Goal: Ask a question

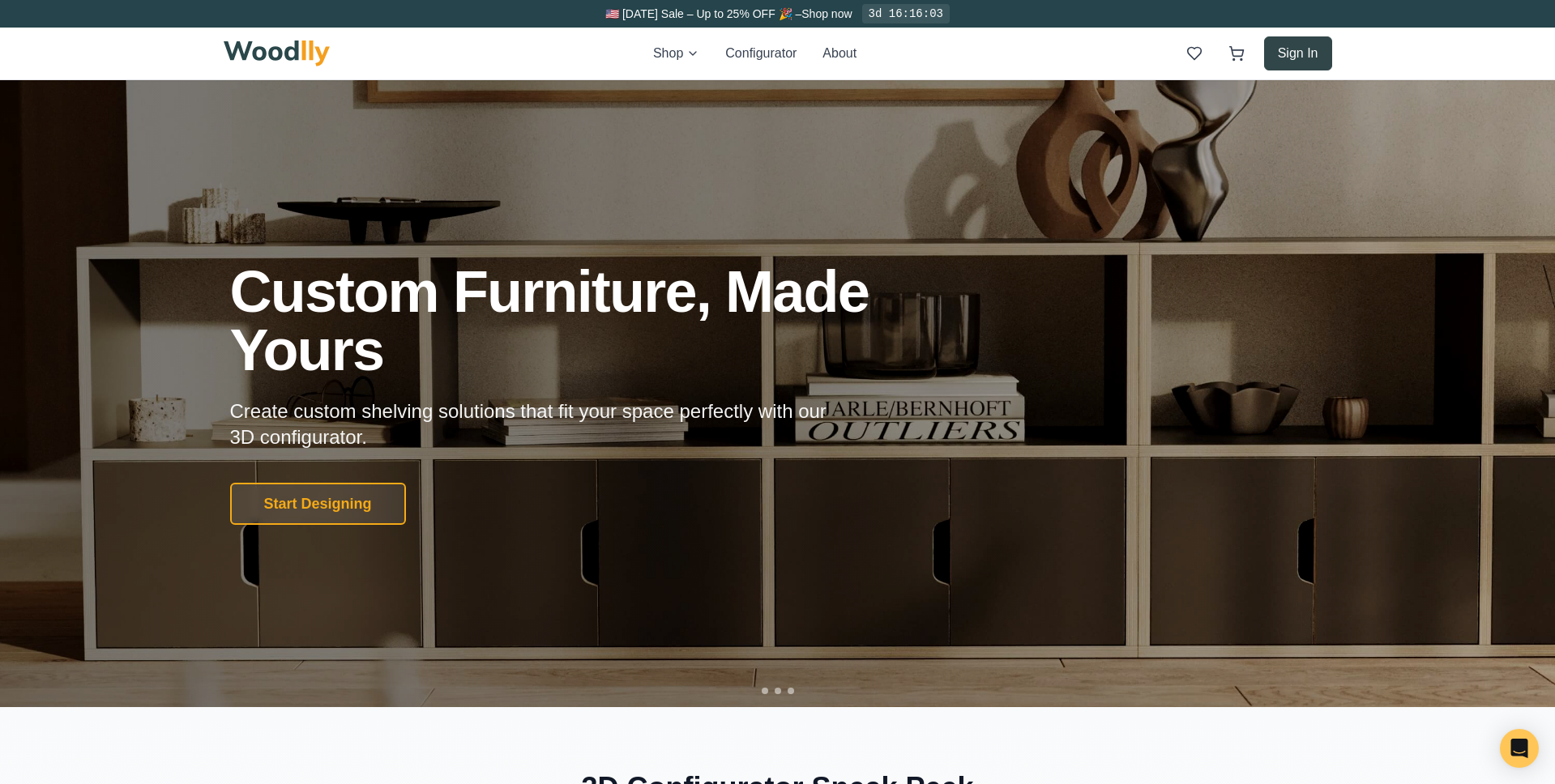
click at [1290, 59] on button "Sign In" at bounding box center [1297, 54] width 68 height 34
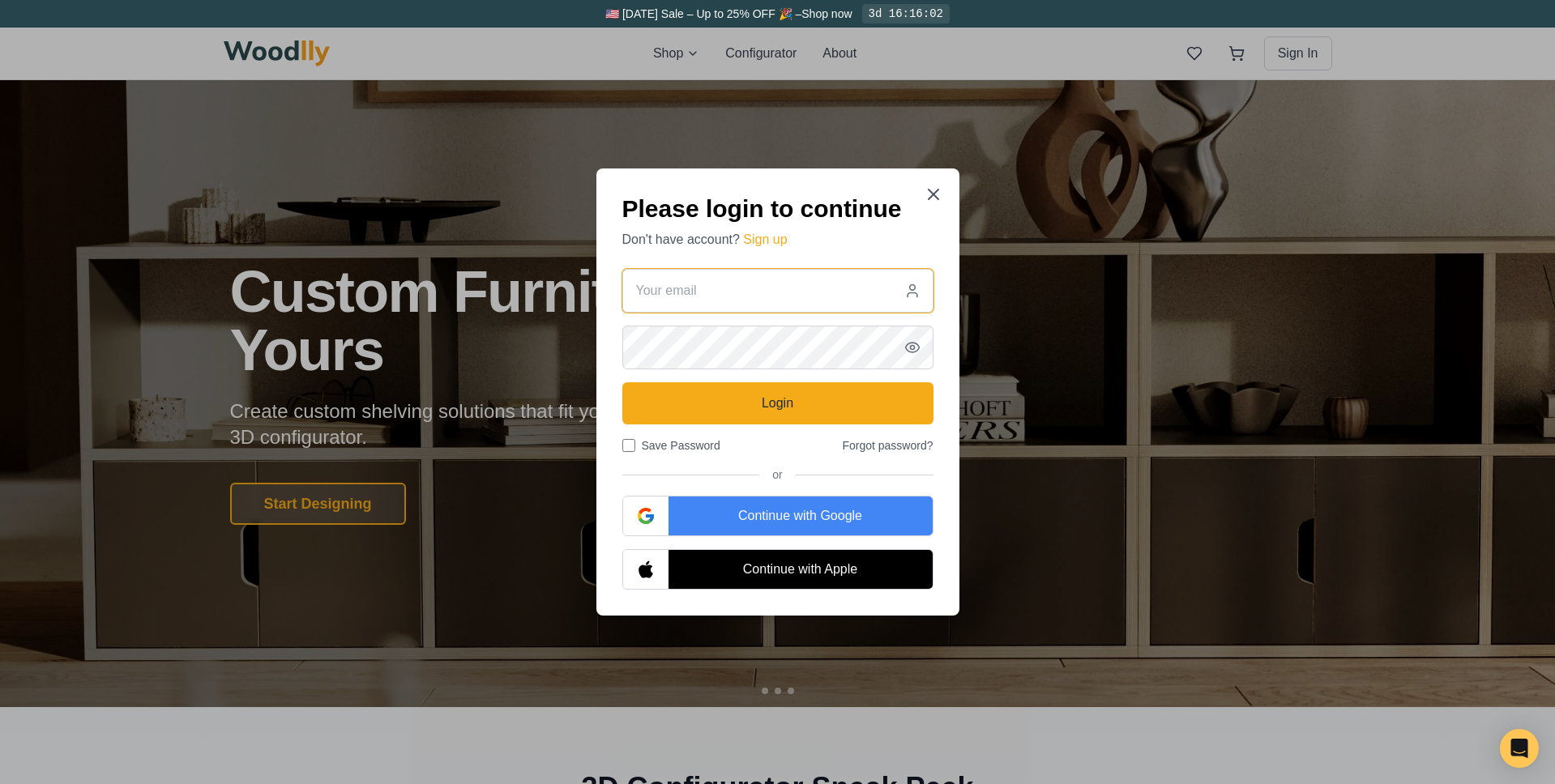
click at [826, 294] on input "email" at bounding box center [778, 290] width 311 height 44
type input "[EMAIL_ADDRESS][PERSON_NAME][DOMAIN_NAME]"
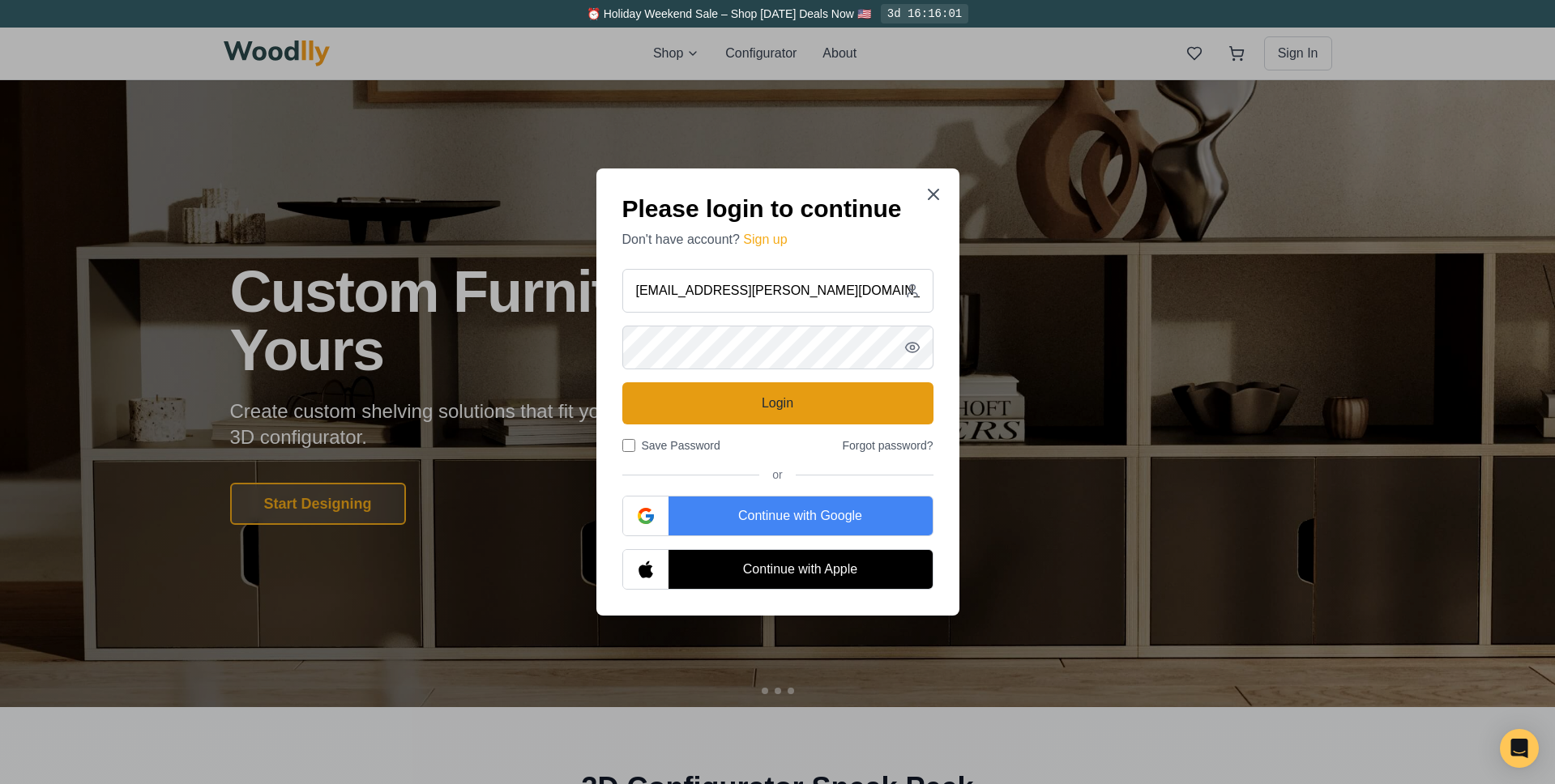
click at [768, 409] on button "Login" at bounding box center [778, 403] width 311 height 42
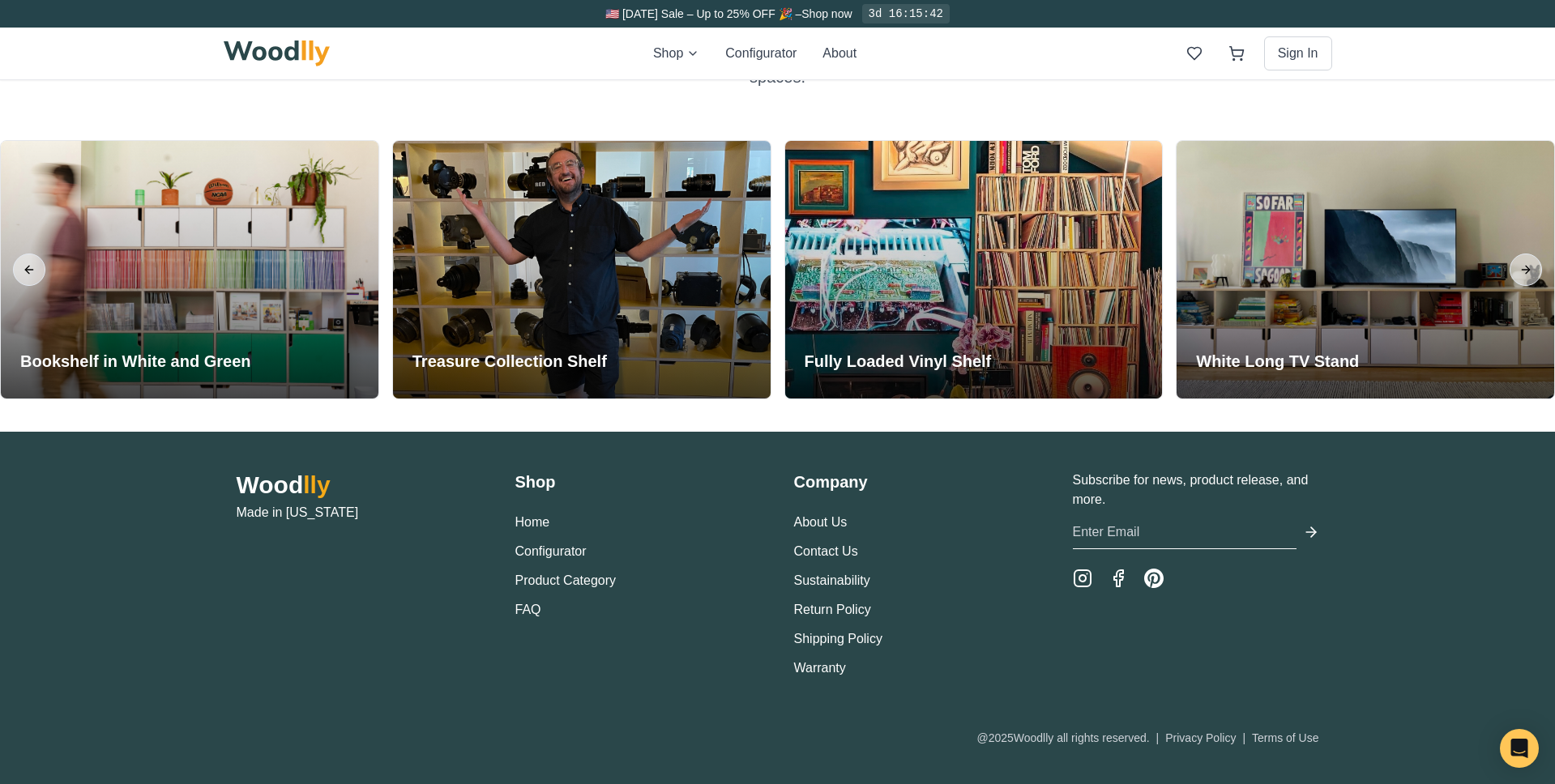
scroll to position [3860, 0]
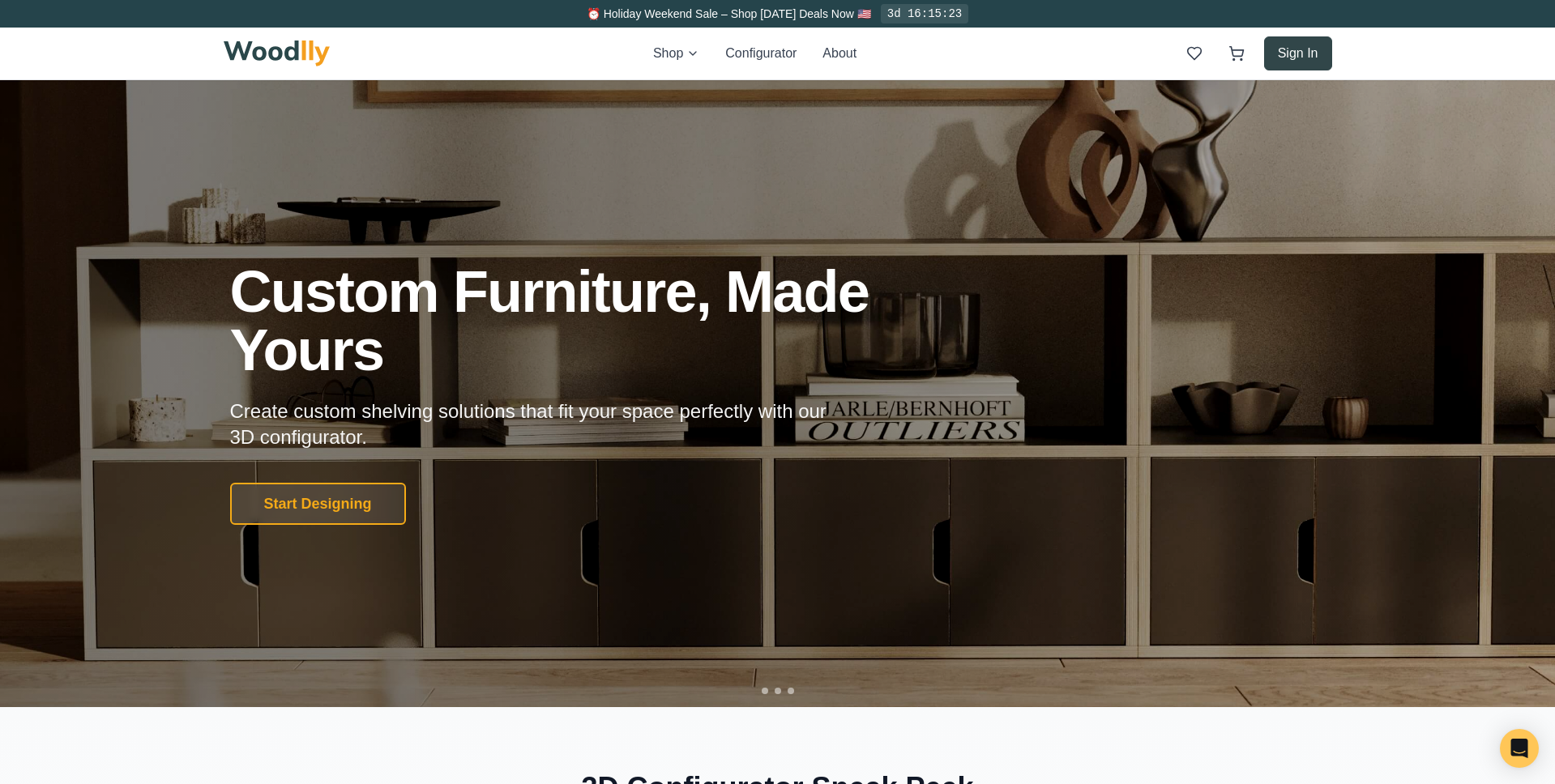
click at [1295, 56] on button "Sign In" at bounding box center [1297, 54] width 68 height 34
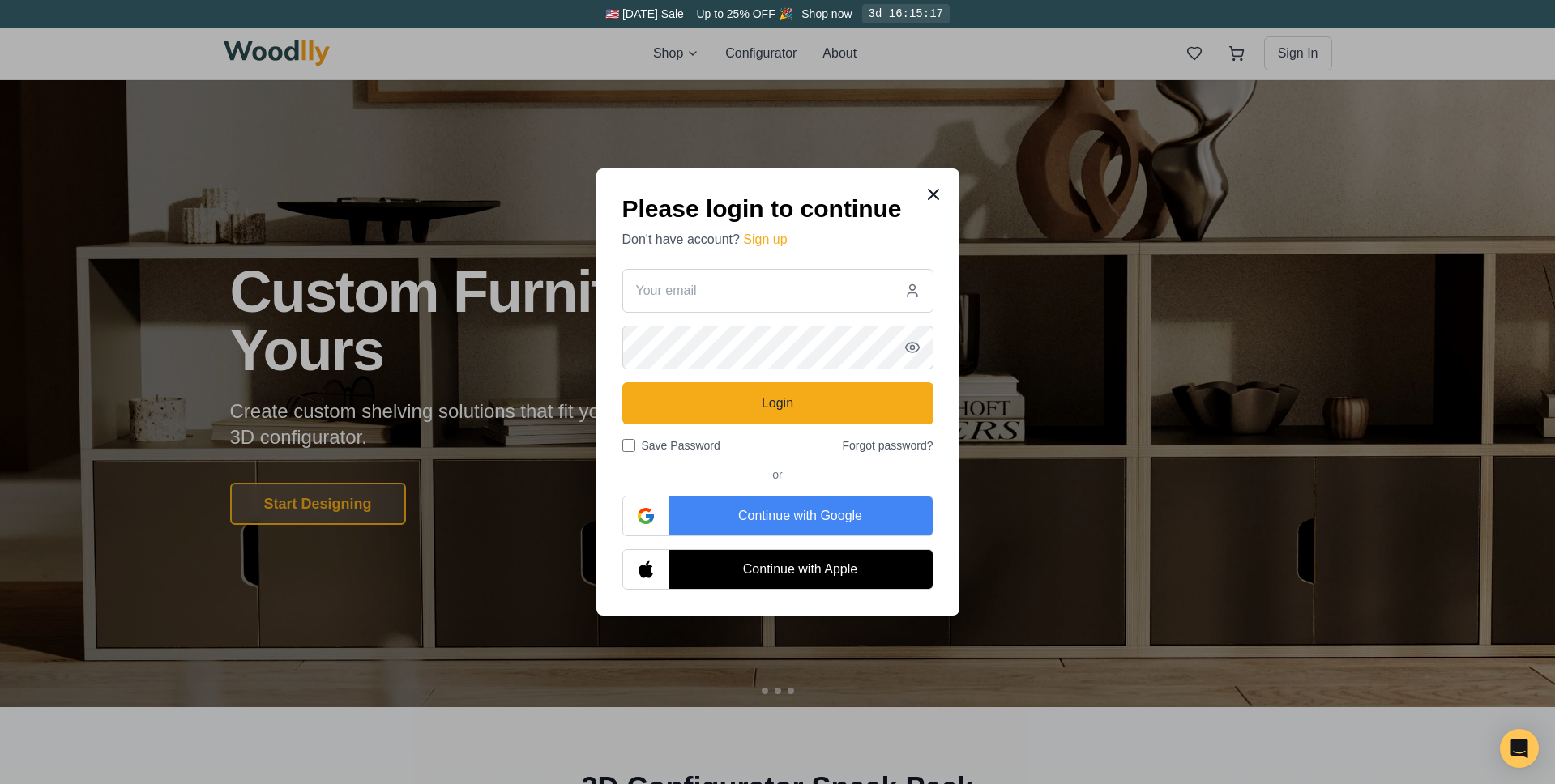
click at [930, 196] on icon at bounding box center [933, 193] width 9 height 9
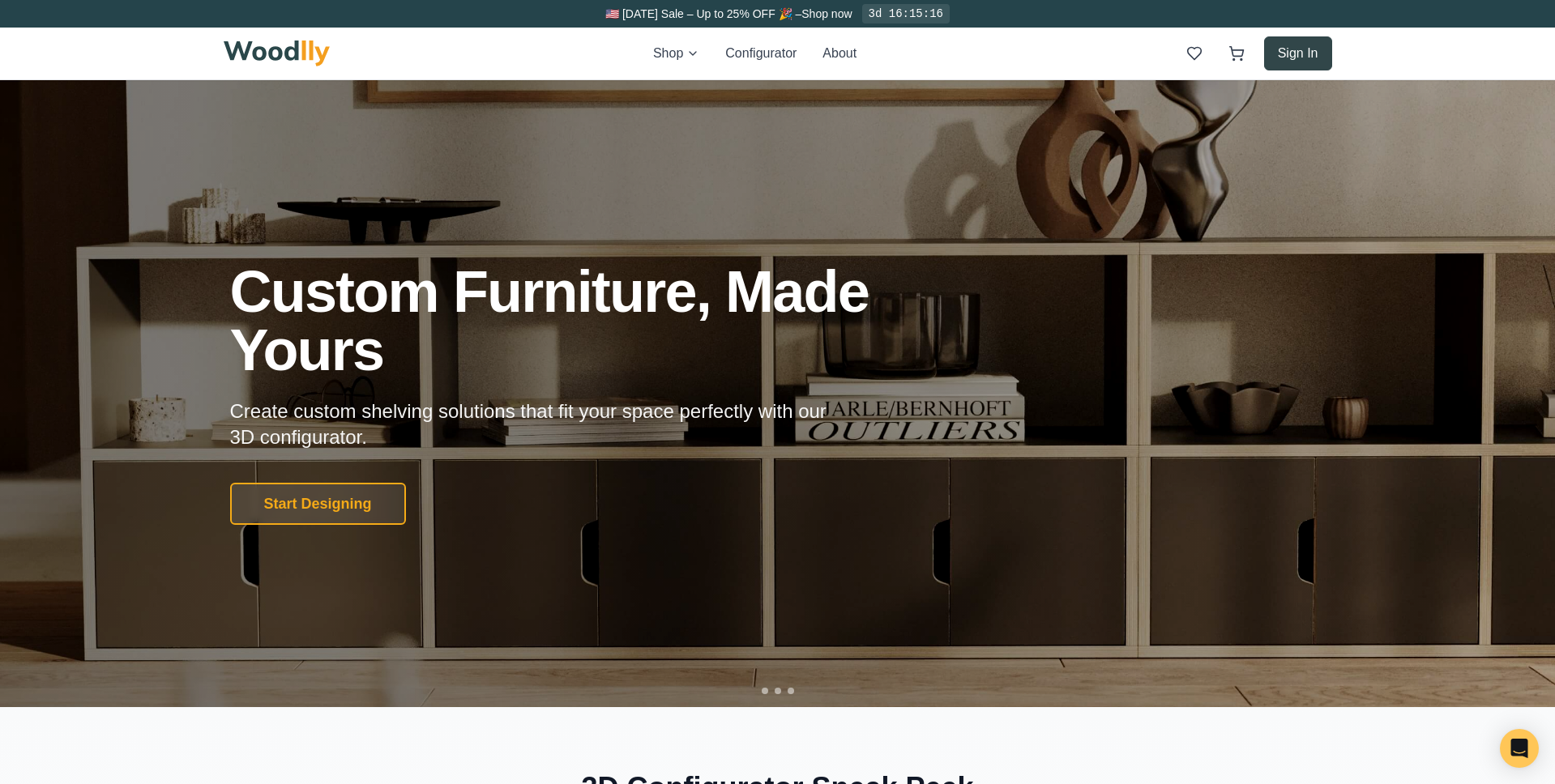
click at [1288, 55] on button "Sign In" at bounding box center [1297, 54] width 68 height 34
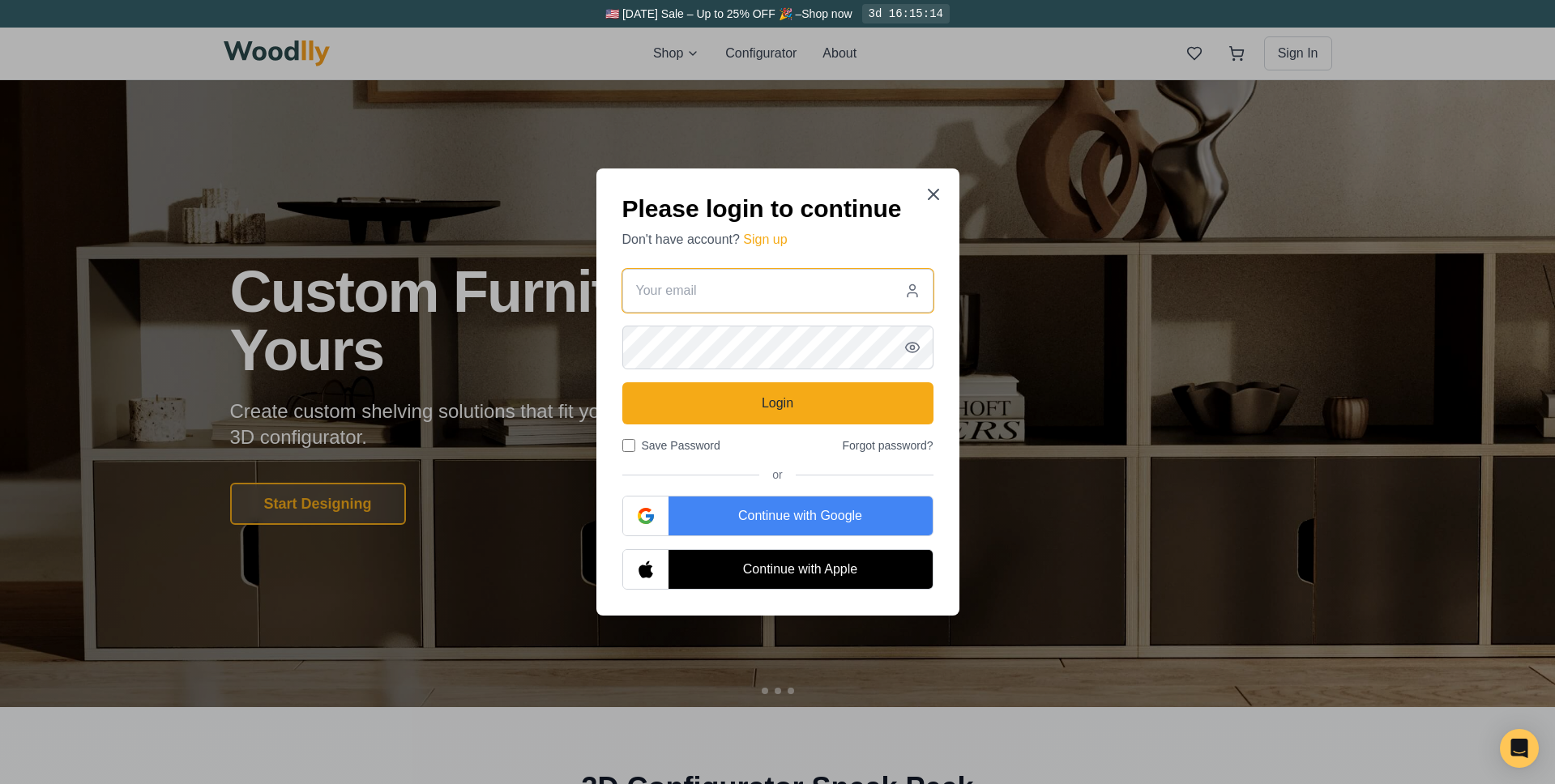
click at [806, 285] on input "email" at bounding box center [778, 290] width 311 height 44
type input "[EMAIL_ADDRESS][PERSON_NAME][DOMAIN_NAME]"
click at [628, 449] on input "Save Password" at bounding box center [629, 445] width 13 height 13
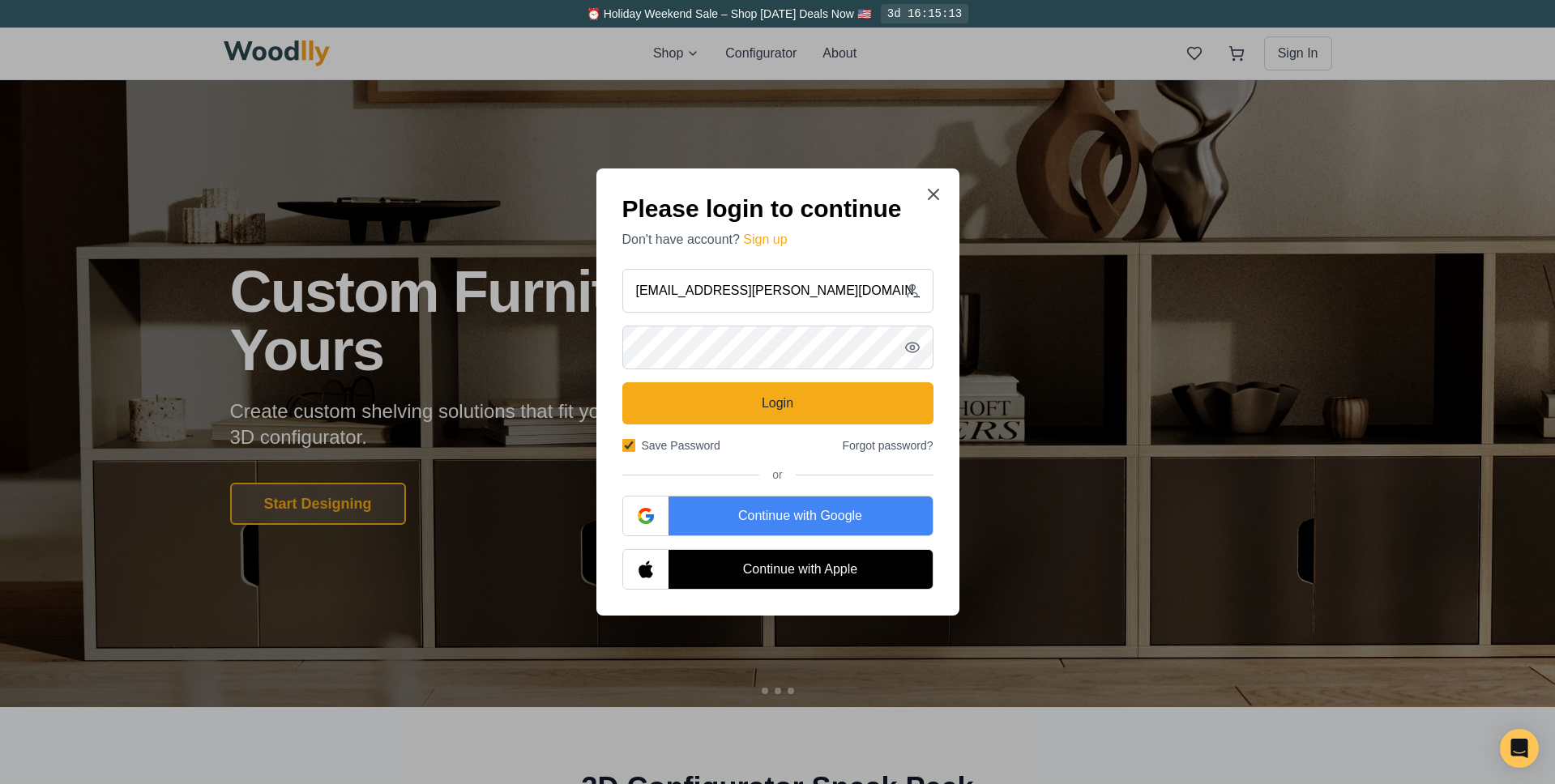
checkbox input "true"
click at [912, 351] on icon "button" at bounding box center [912, 347] width 16 height 16
click at [824, 402] on button "Login" at bounding box center [778, 403] width 311 height 42
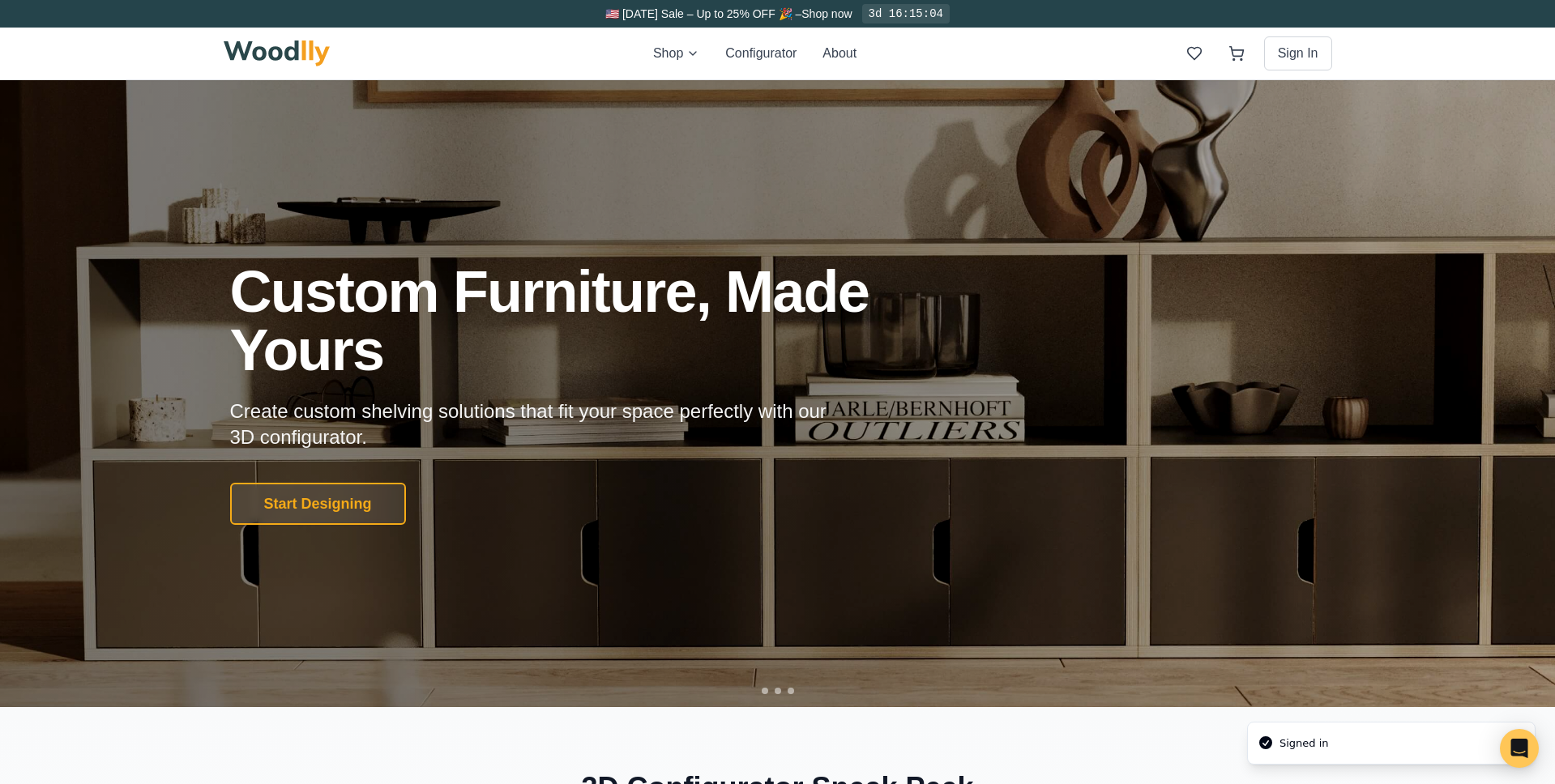
click at [1284, 741] on div "Signed in" at bounding box center [1304, 743] width 50 height 16
click at [1517, 744] on icon "Open Intercom Messenger" at bounding box center [1519, 748] width 19 height 21
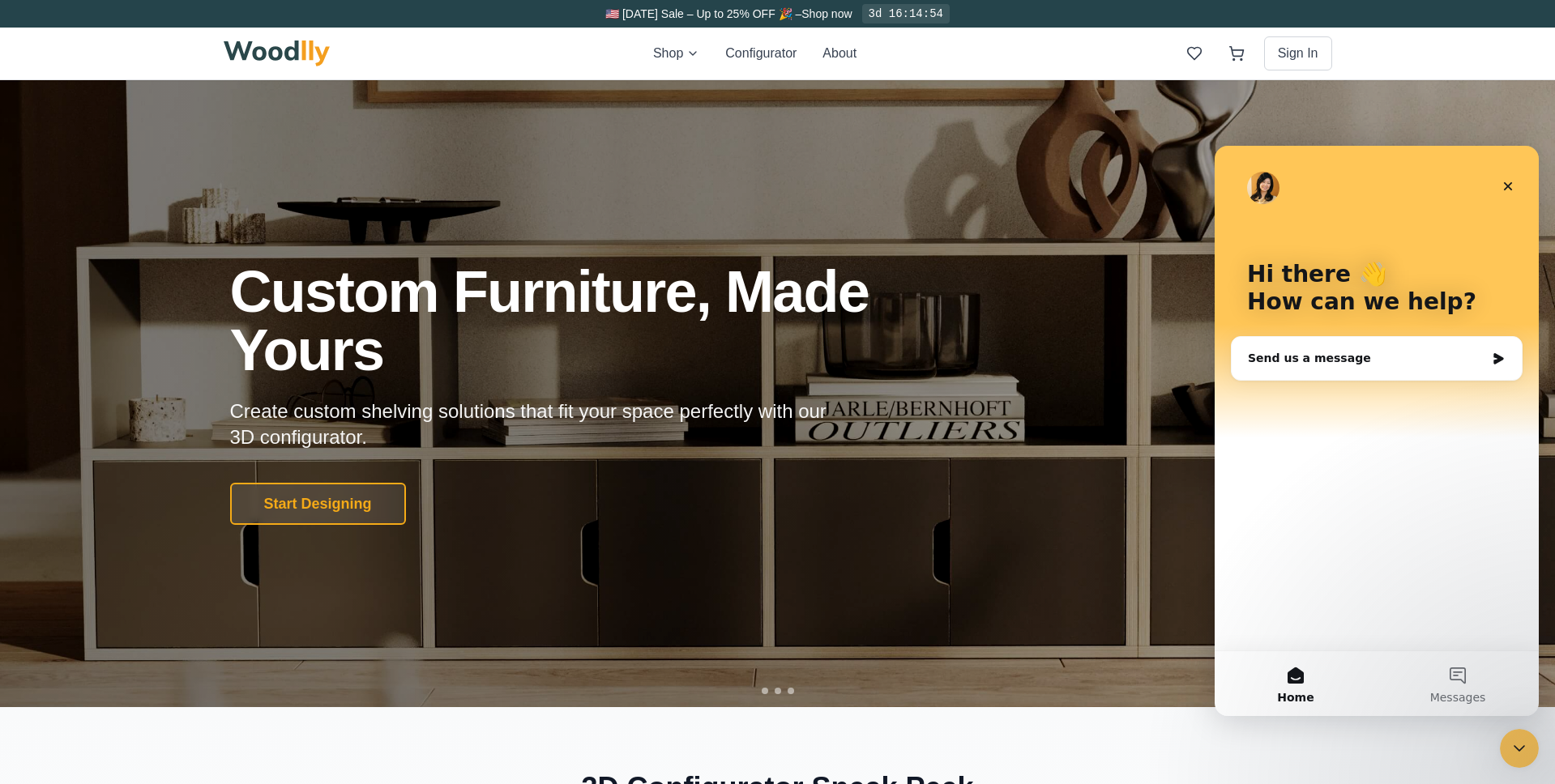
click at [1436, 363] on div "Send us a message" at bounding box center [1366, 359] width 237 height 17
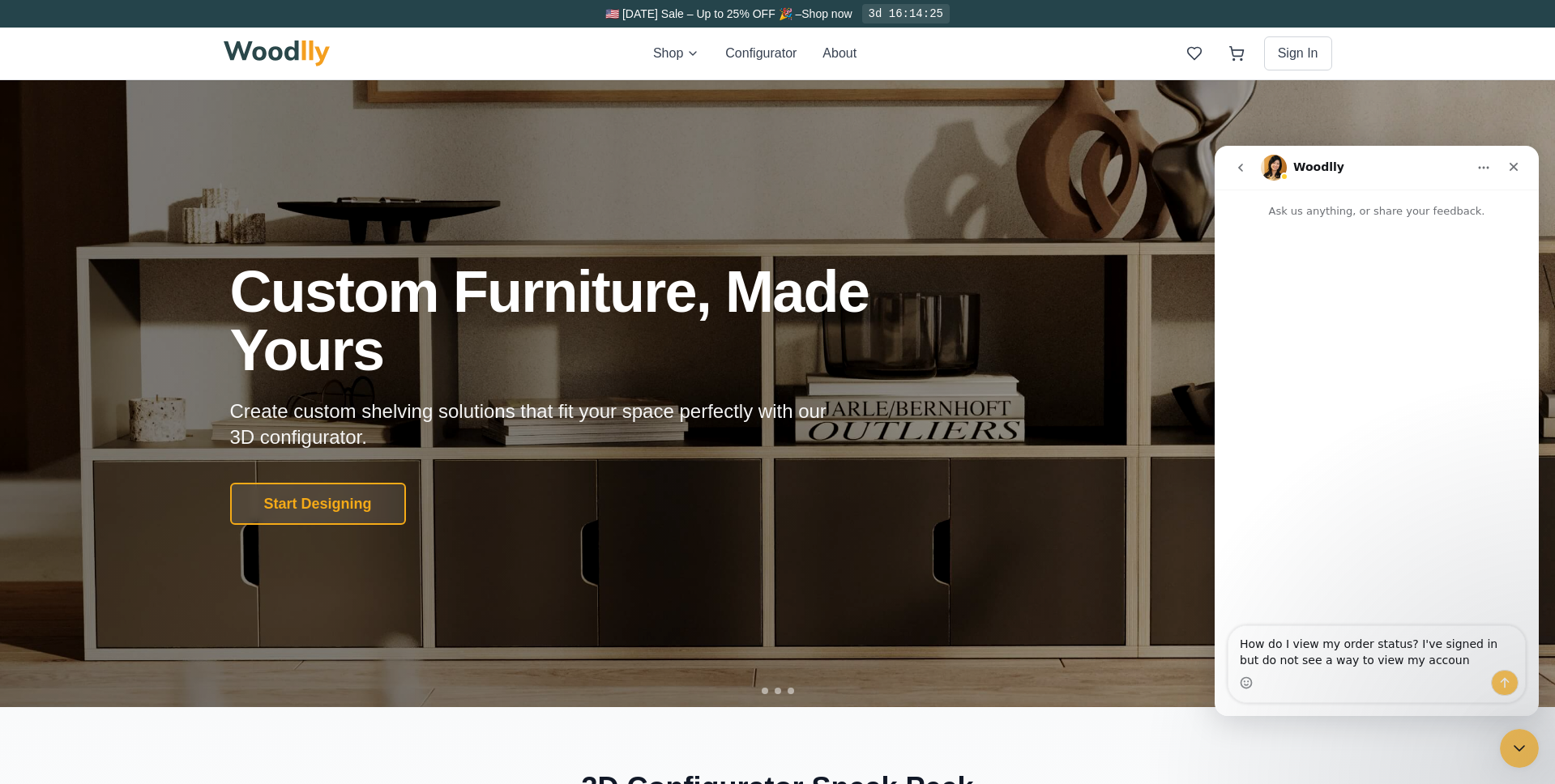
type textarea "How do I view my order status? I've signed in but do not see a way to view my a…"
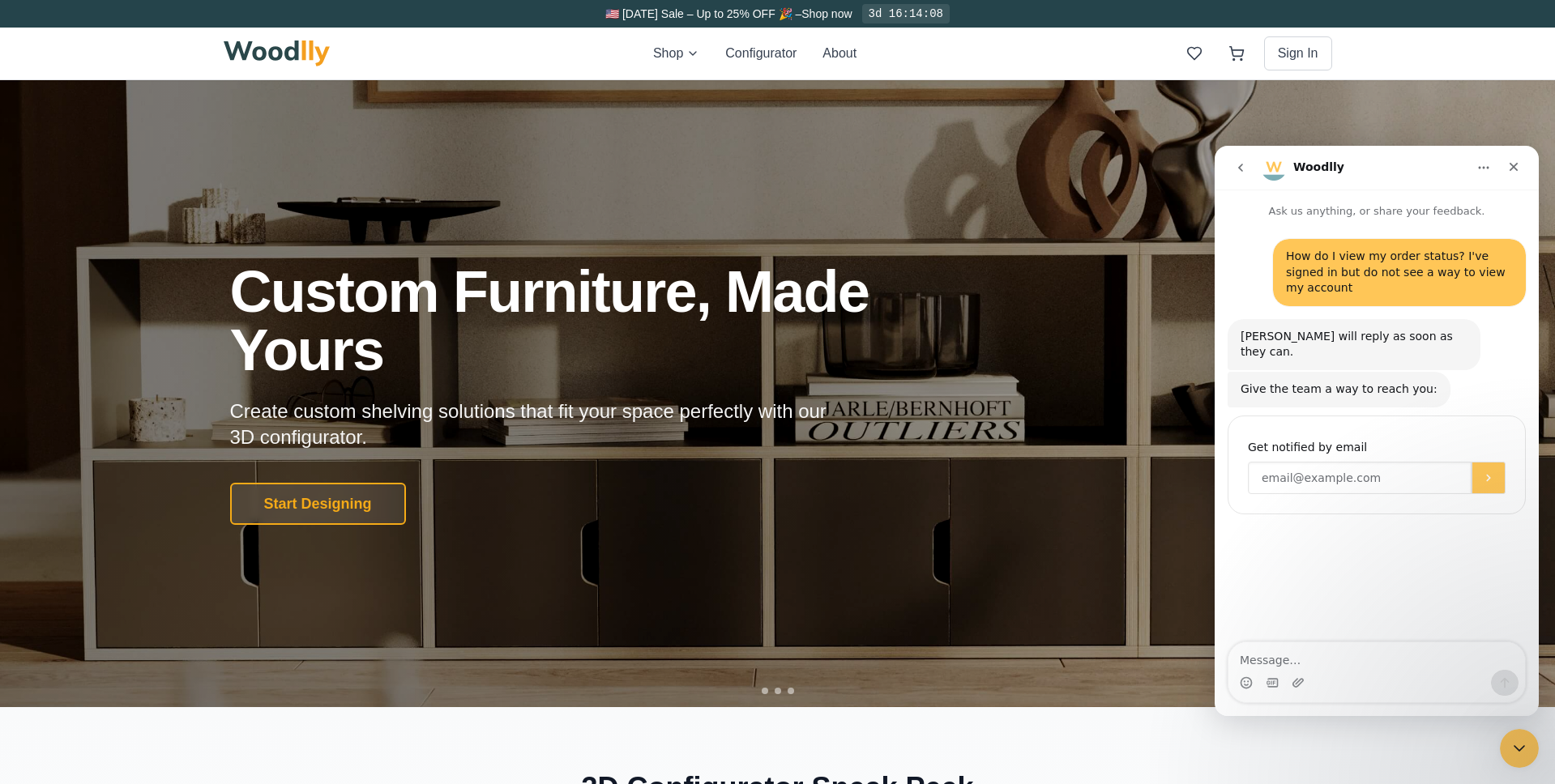
click at [1355, 461] on input "Enter your email" at bounding box center [1359, 478] width 223 height 33
type input "[EMAIL_ADDRESS][PERSON_NAME][DOMAIN_NAME]"
click at [1487, 472] on icon "Submit" at bounding box center [1488, 478] width 13 height 13
click at [1166, 53] on div "Shop Configurator About Sign In" at bounding box center [778, 53] width 1109 height 52
click at [1237, 52] on icon at bounding box center [1236, 53] width 16 height 16
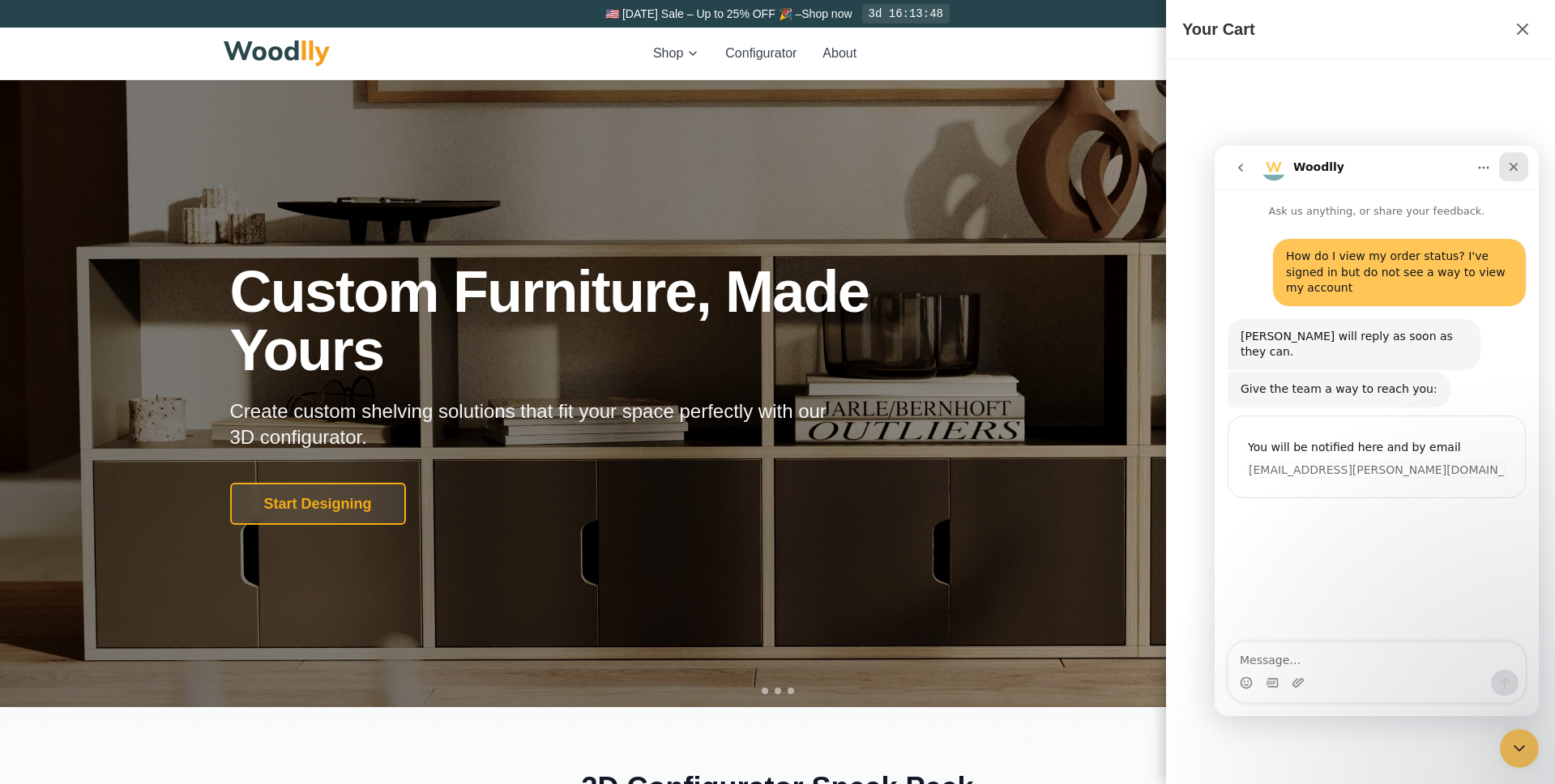
click at [1512, 170] on icon "Close" at bounding box center [1513, 166] width 13 height 13
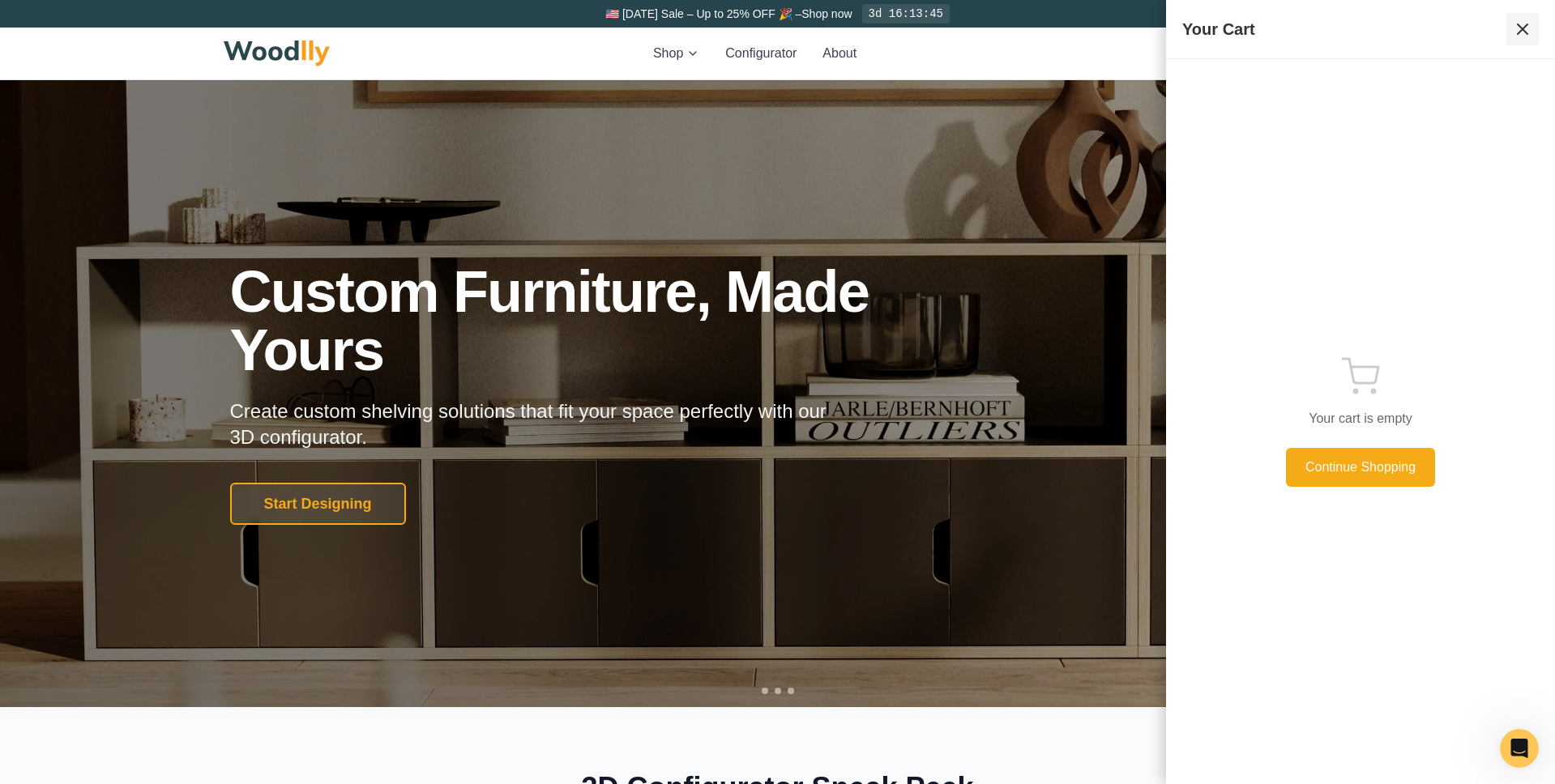
click at [1525, 27] on icon at bounding box center [1522, 29] width 20 height 20
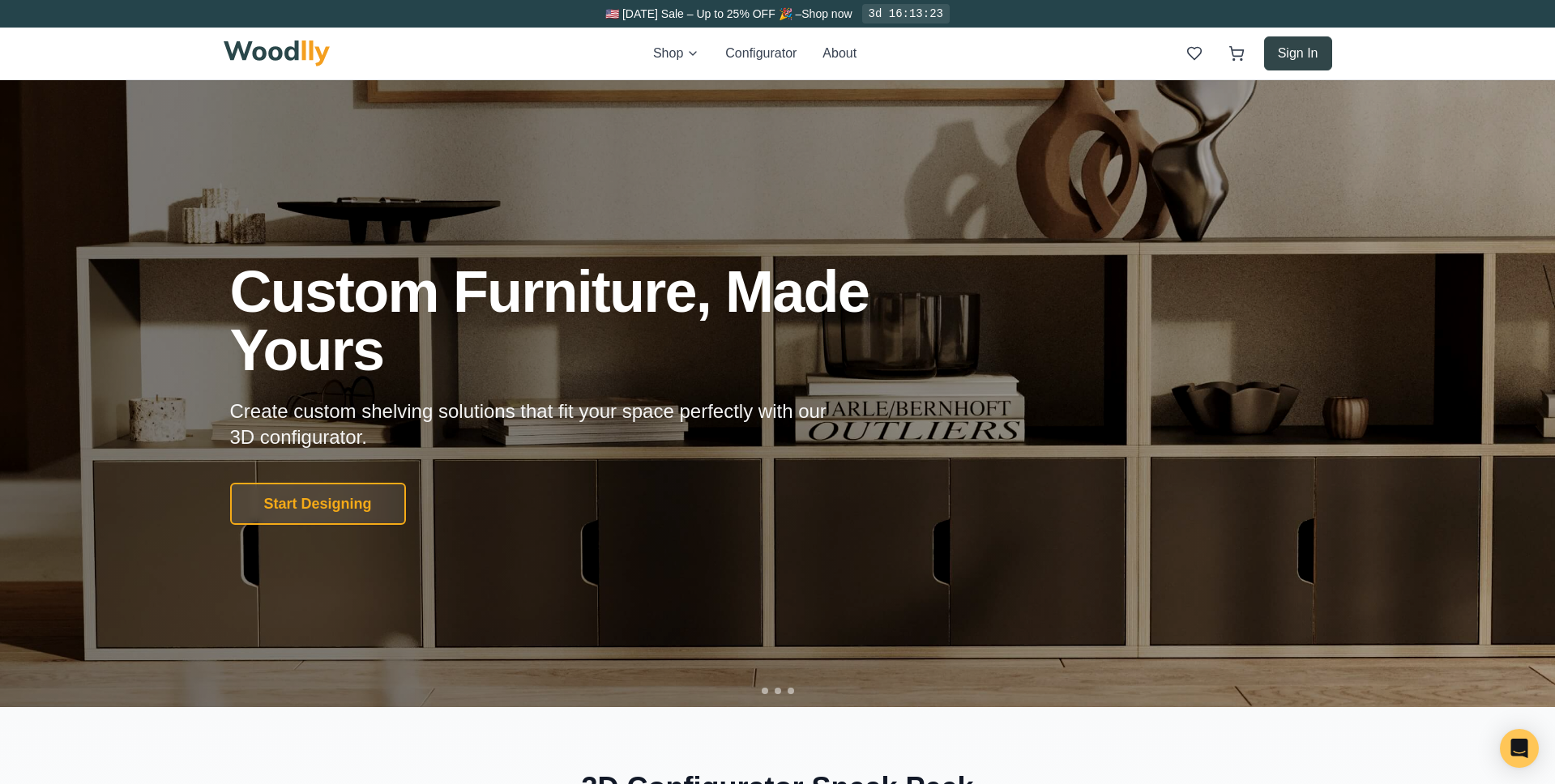
click at [1289, 59] on button "Sign In" at bounding box center [1297, 54] width 68 height 34
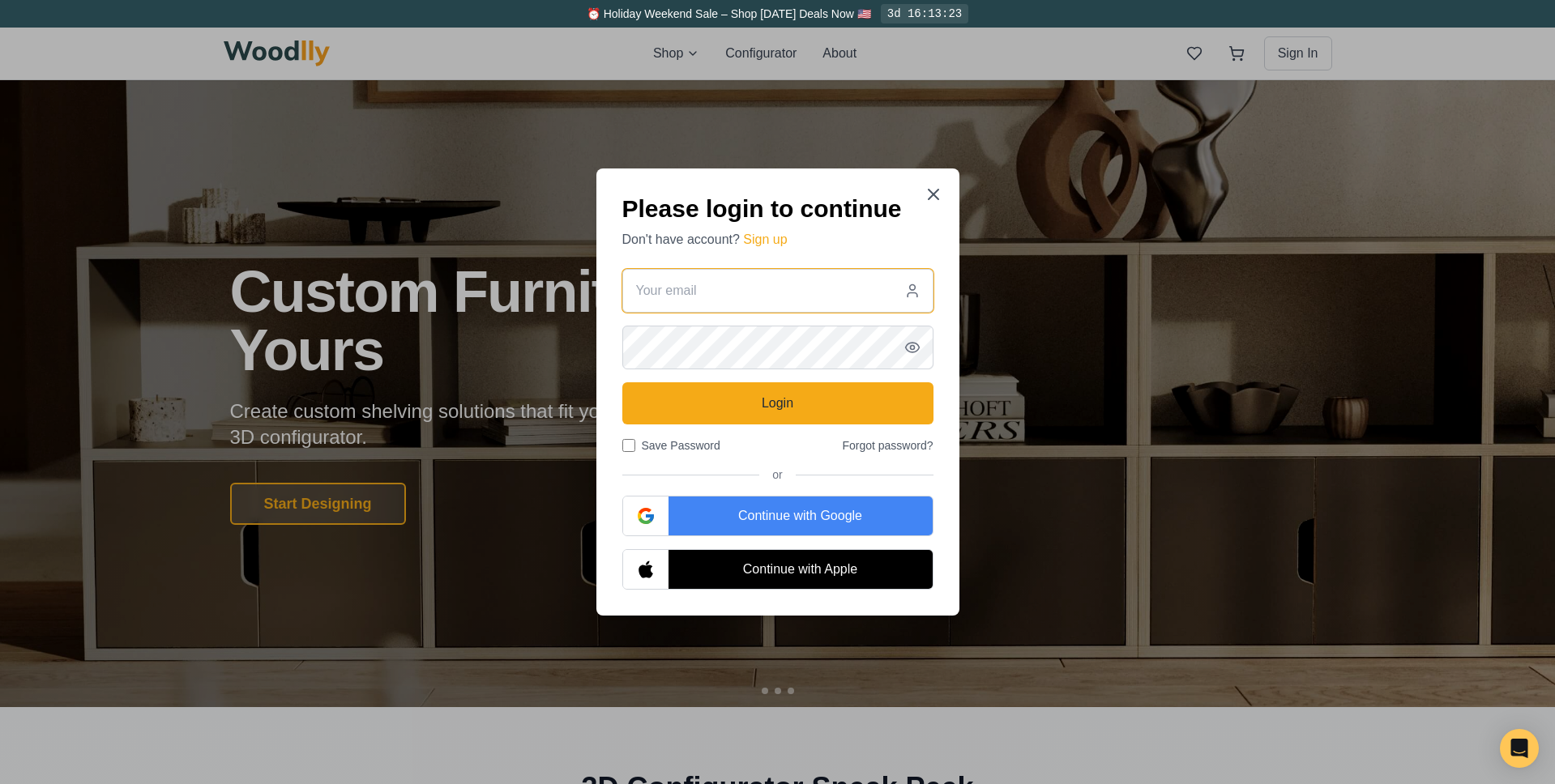
click at [783, 294] on input "email" at bounding box center [778, 290] width 311 height 44
type input "[EMAIL_ADDRESS][PERSON_NAME][DOMAIN_NAME]"
click at [665, 446] on label "Save Password" at bounding box center [671, 445] width 98 height 16
click at [635, 446] on input "Save Password" at bounding box center [629, 445] width 13 height 13
checkbox input "true"
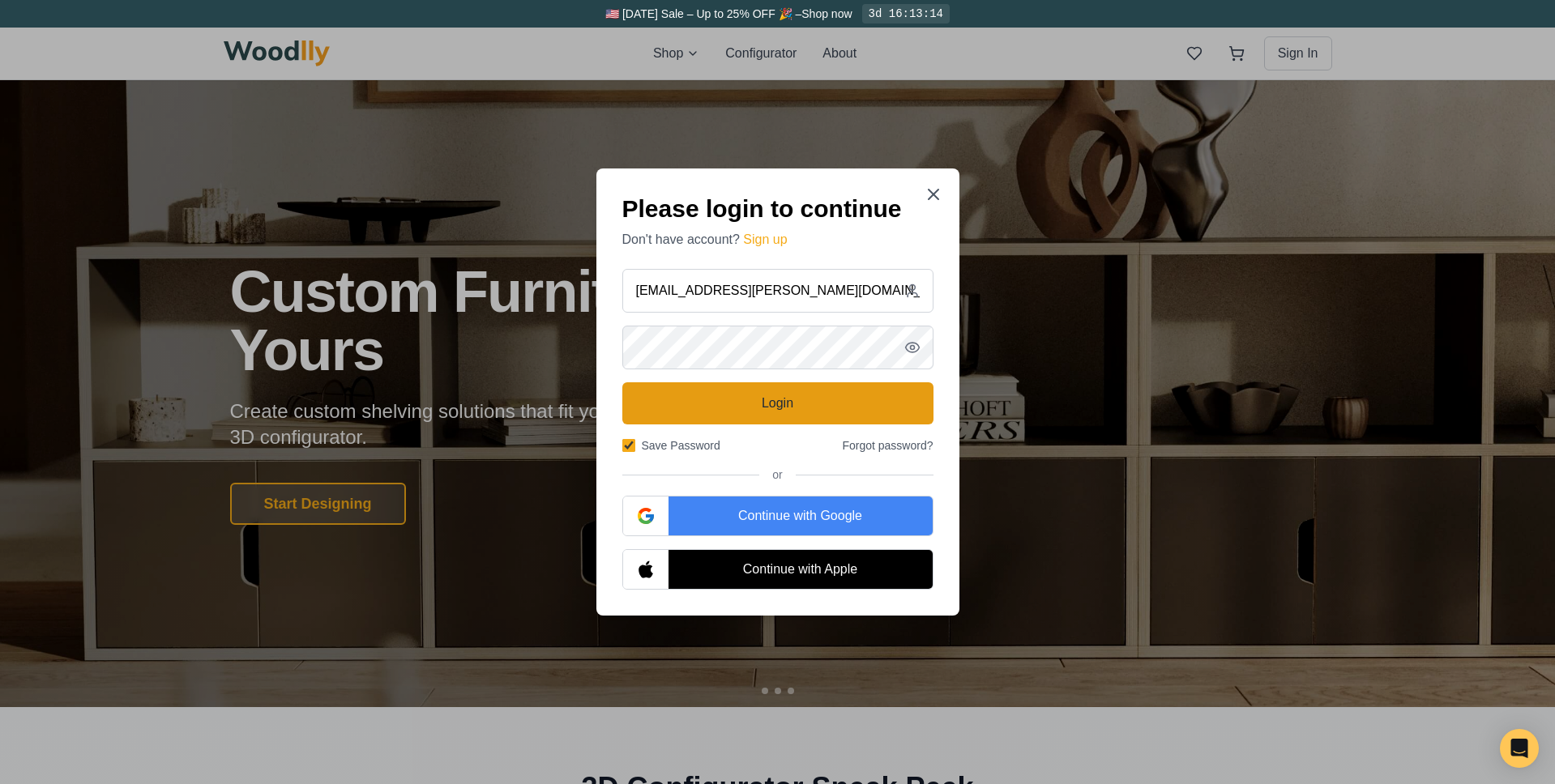
click at [734, 398] on button "Login" at bounding box center [778, 403] width 311 height 42
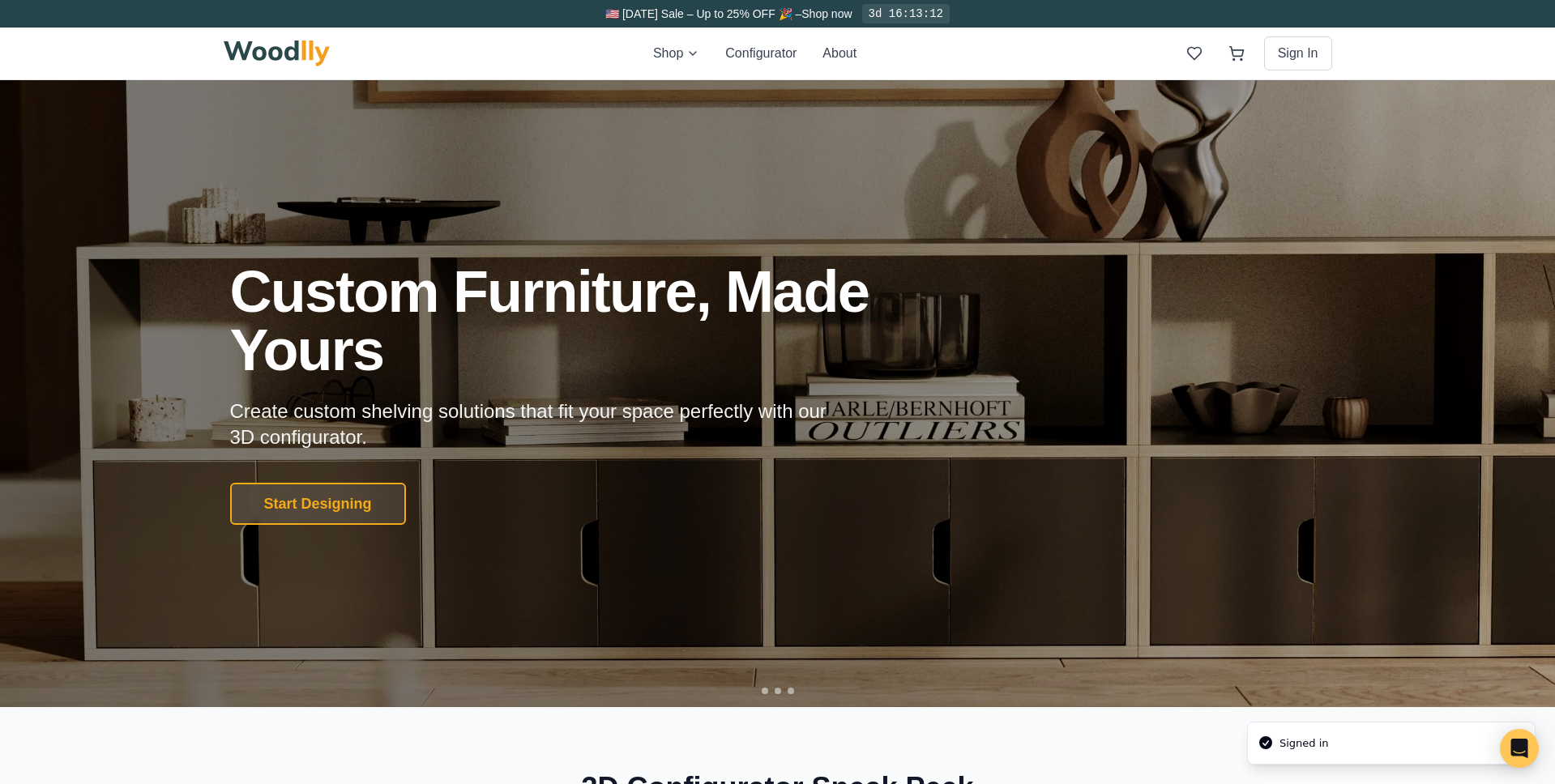
click at [1308, 739] on div "Signed in" at bounding box center [1304, 743] width 50 height 16
